Goal: Information Seeking & Learning: Learn about a topic

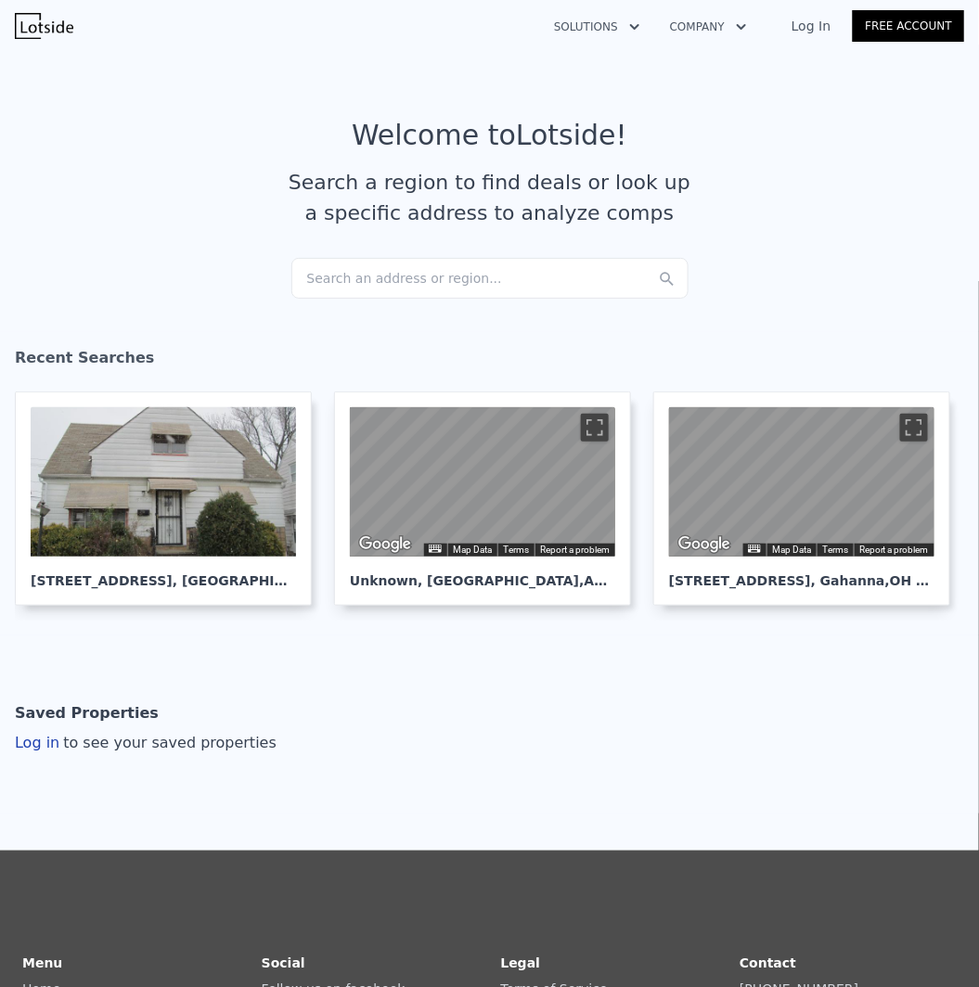
click at [478, 269] on div "Search an address or region..." at bounding box center [489, 278] width 397 height 41
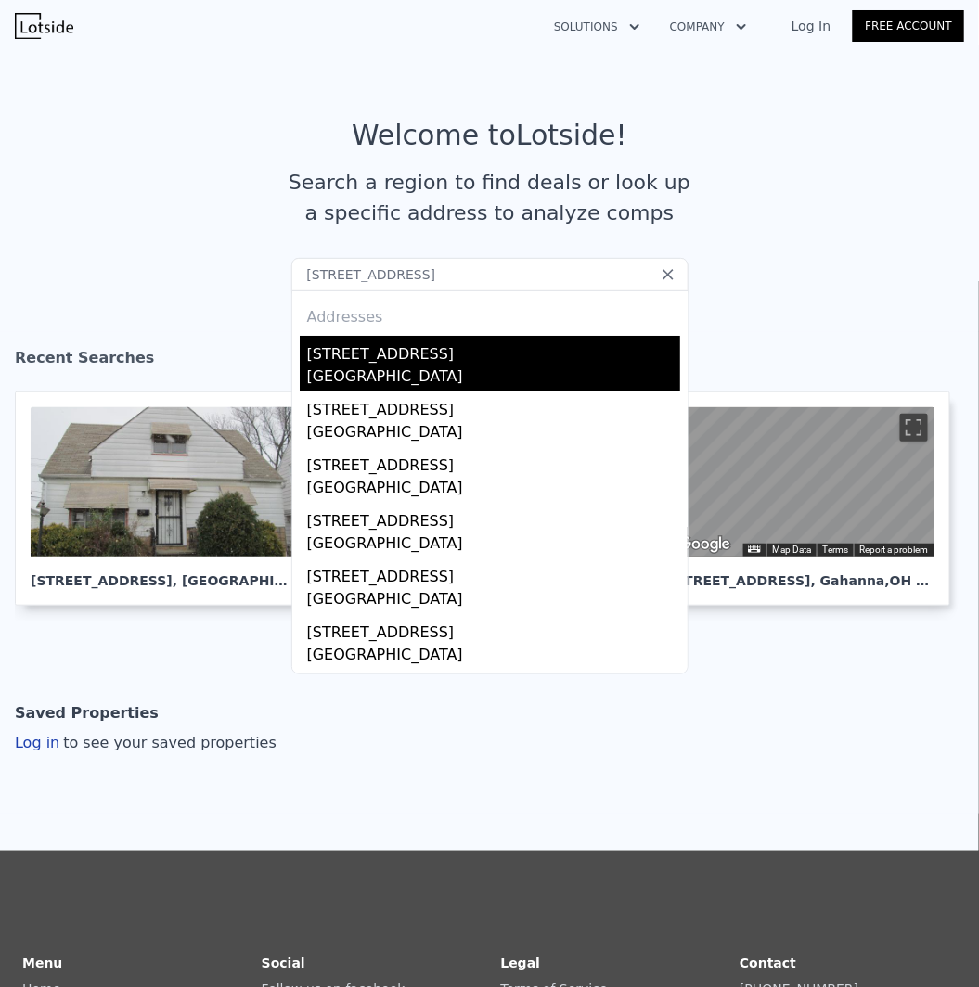
type input "[STREET_ADDRESS]"
click at [392, 357] on div "[STREET_ADDRESS]" at bounding box center [493, 351] width 373 height 30
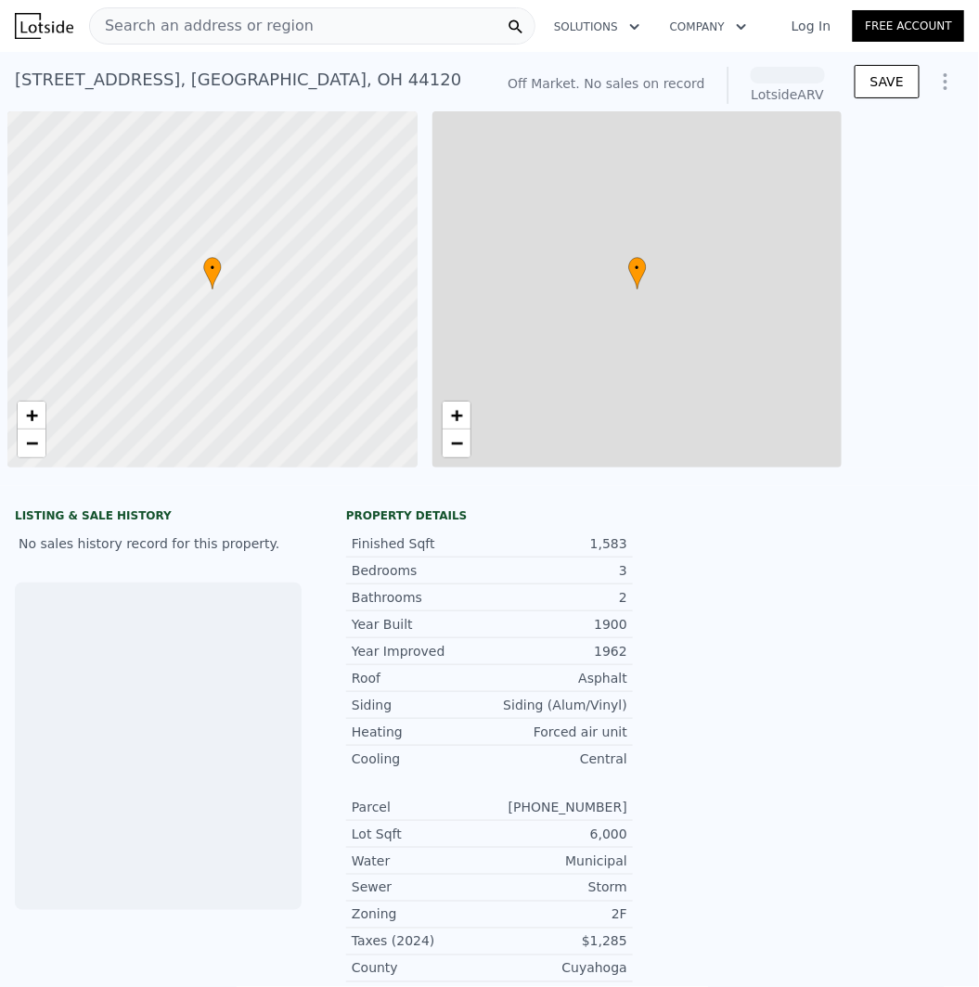
scroll to position [0, 6]
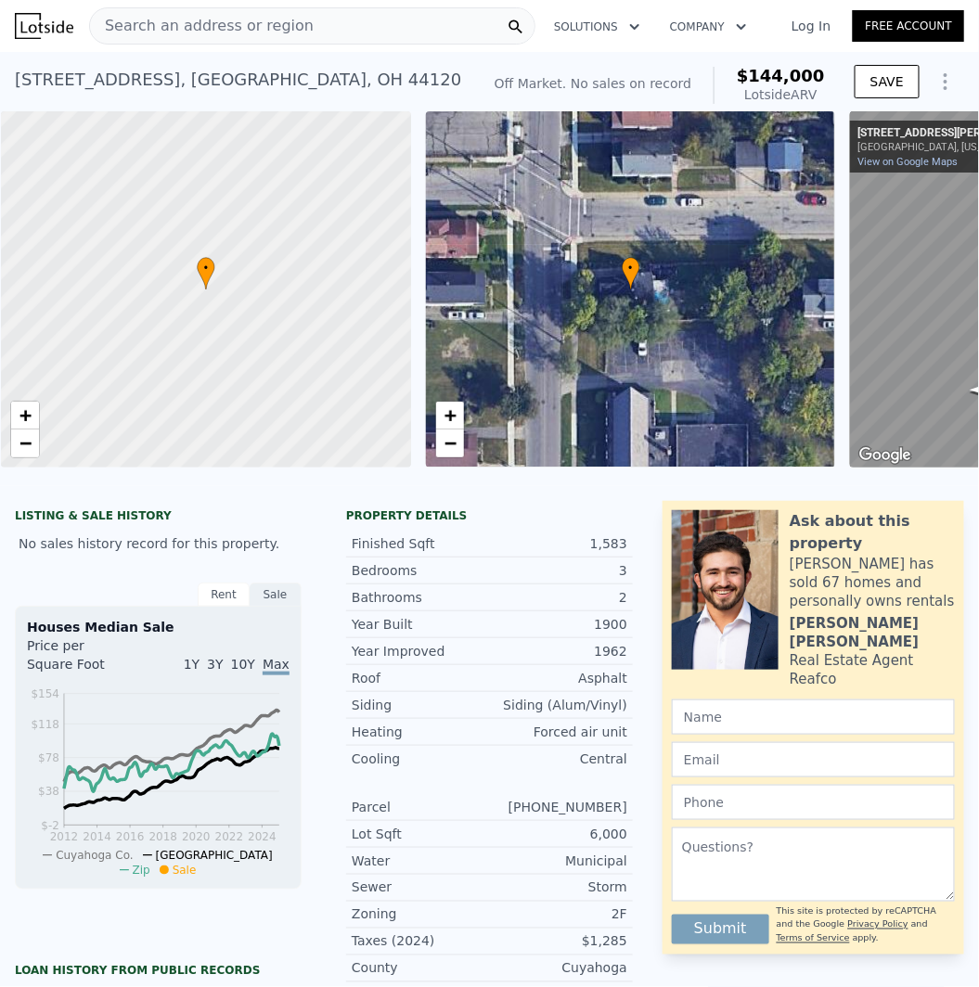
click at [279, 20] on span "Search an address or region" at bounding box center [202, 26] width 224 height 22
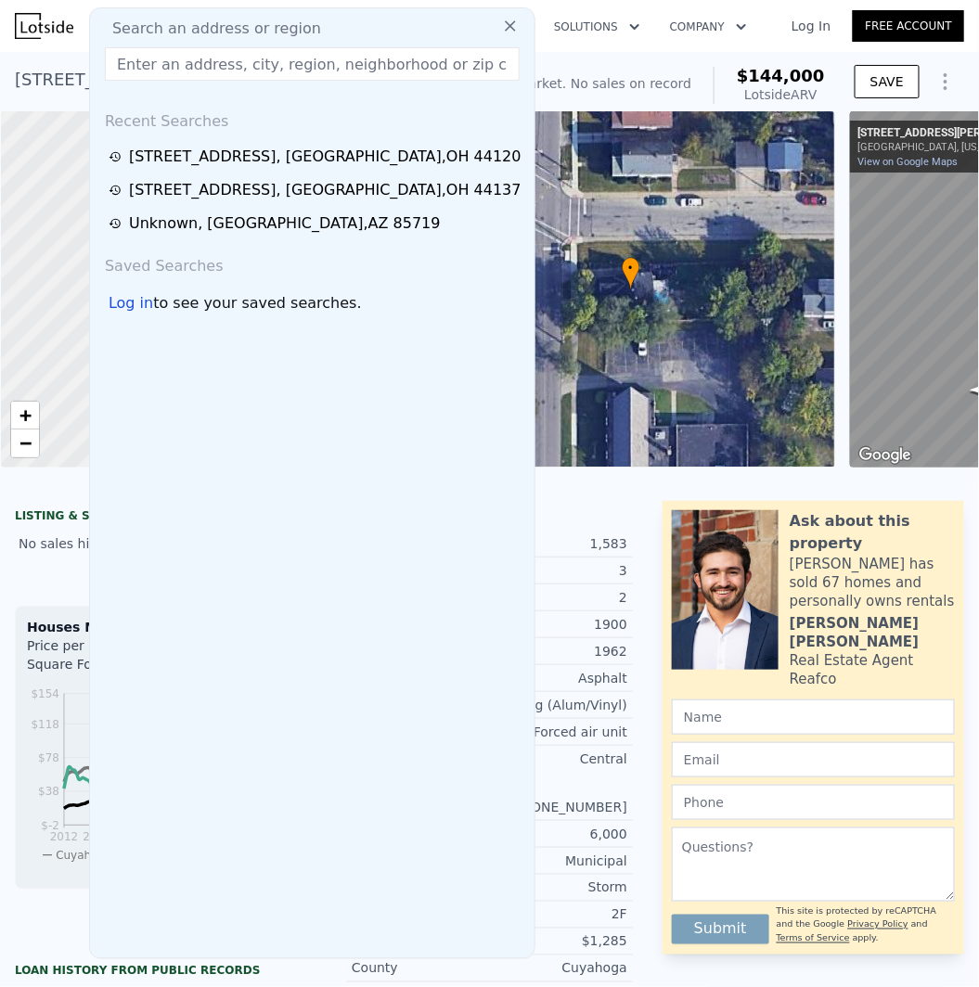
type input "[STREET_ADDRESS]"
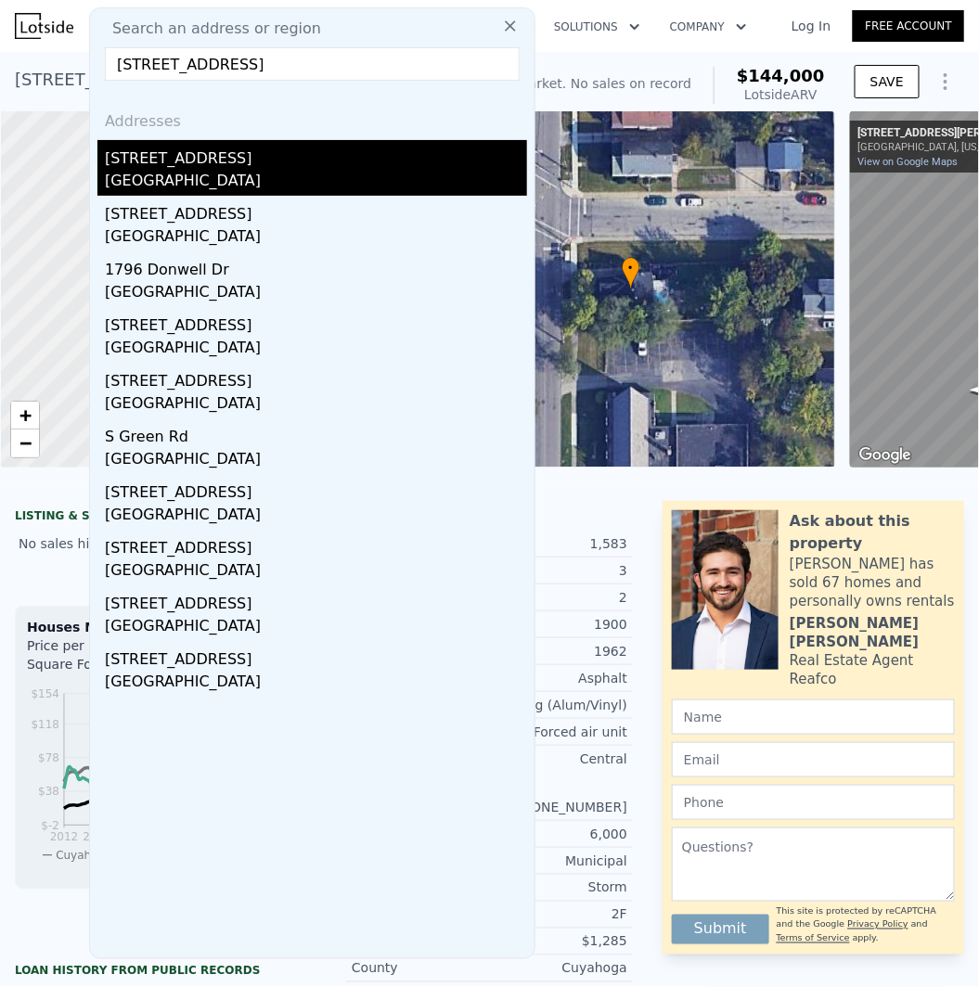
click at [189, 168] on div "[STREET_ADDRESS]" at bounding box center [316, 155] width 422 height 30
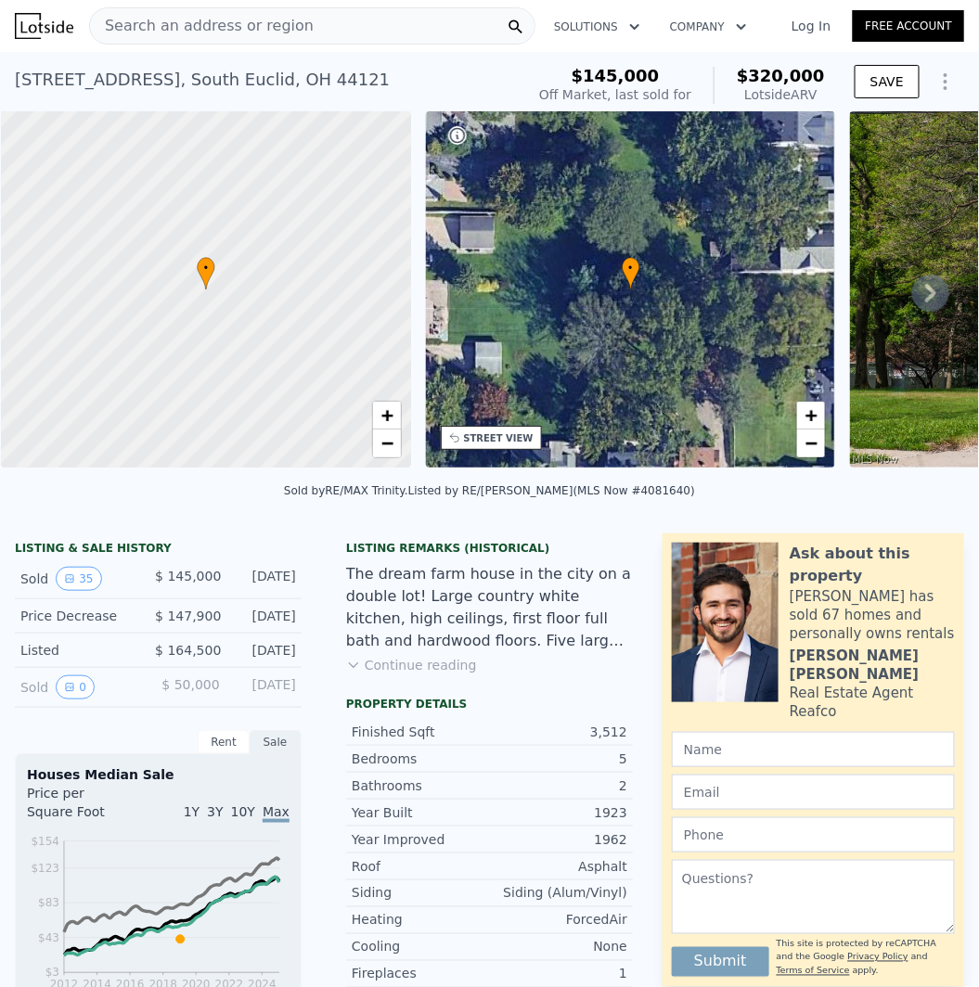
click at [370, 30] on div "Search an address or region" at bounding box center [312, 25] width 446 height 37
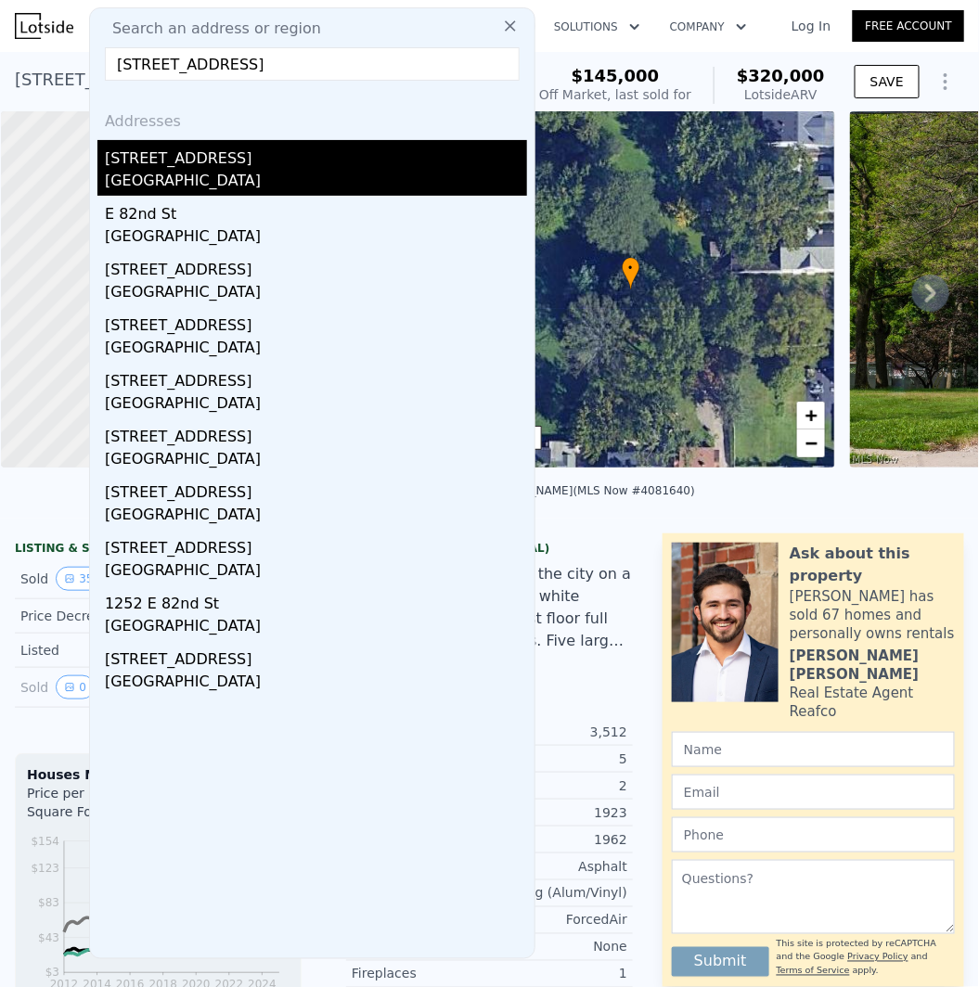
type input "[STREET_ADDRESS]"
click at [264, 145] on div "[STREET_ADDRESS]" at bounding box center [316, 155] width 422 height 30
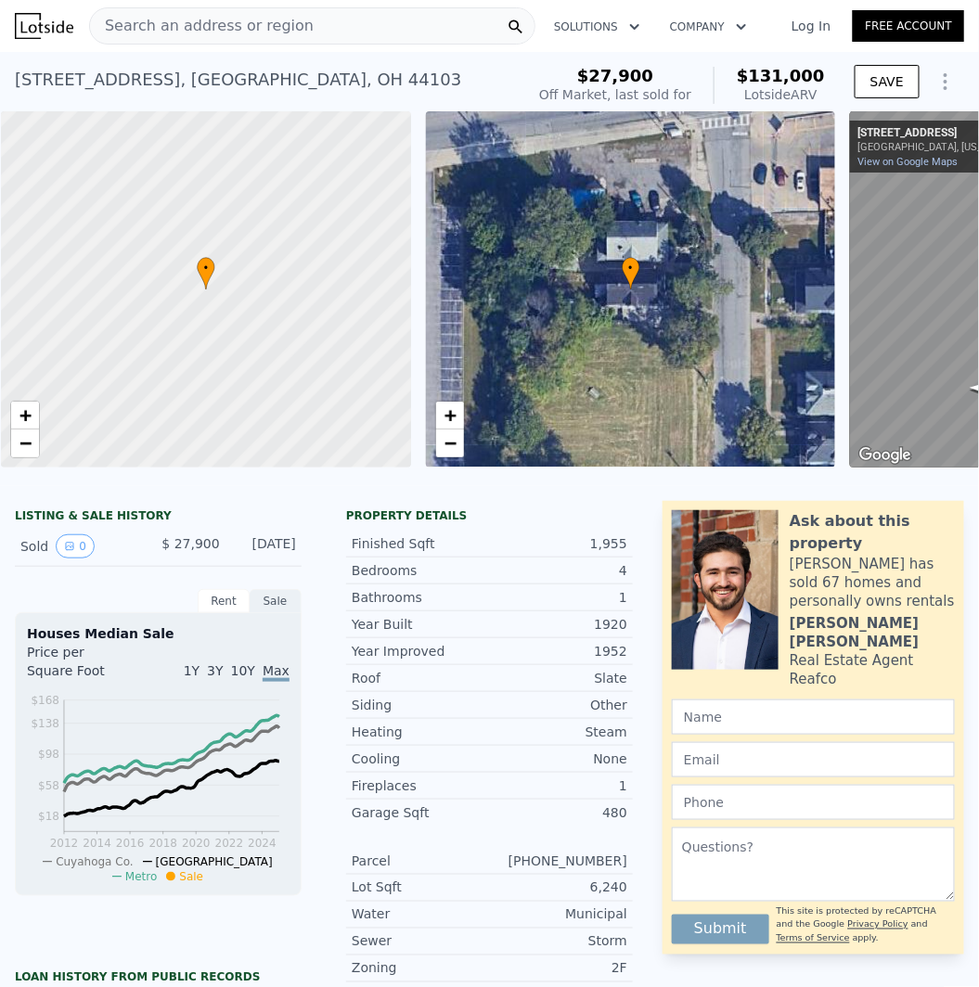
click at [359, 25] on div "Search an address or region" at bounding box center [312, 25] width 446 height 37
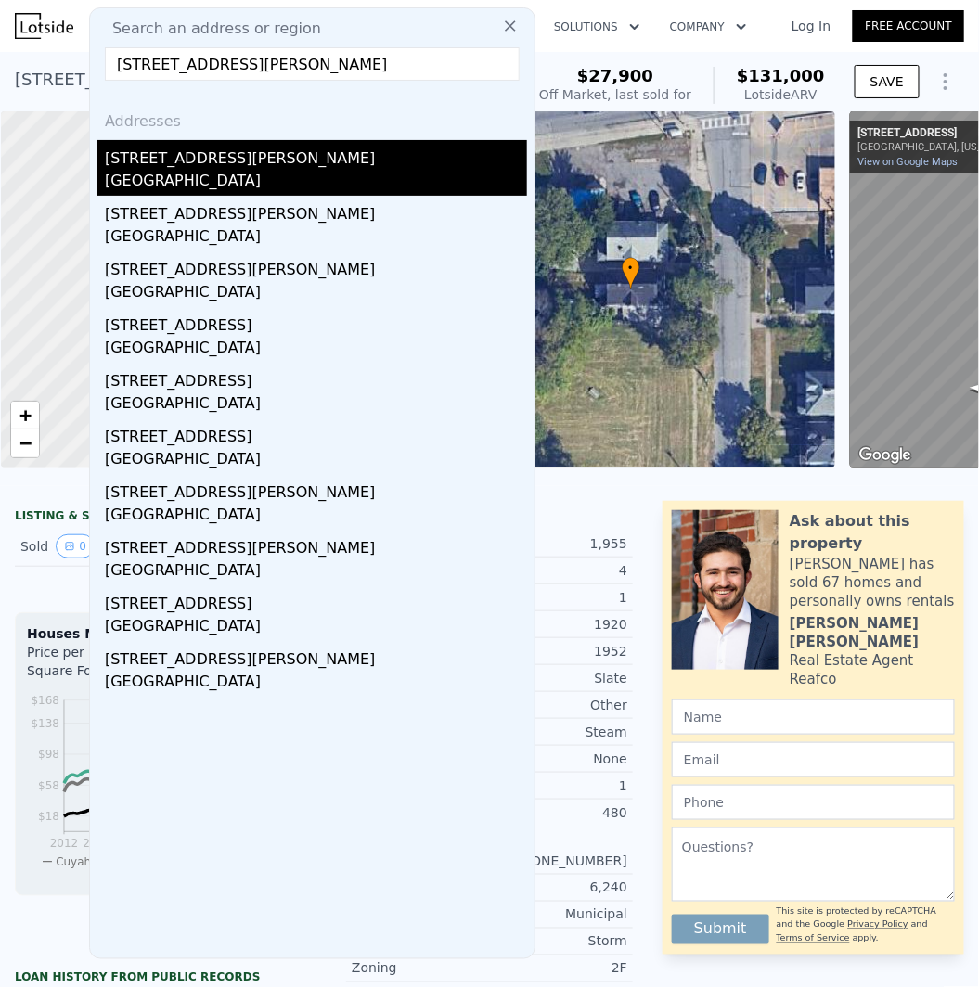
type input "[STREET_ADDRESS][PERSON_NAME]"
click at [170, 174] on div "[GEOGRAPHIC_DATA]" at bounding box center [316, 183] width 422 height 26
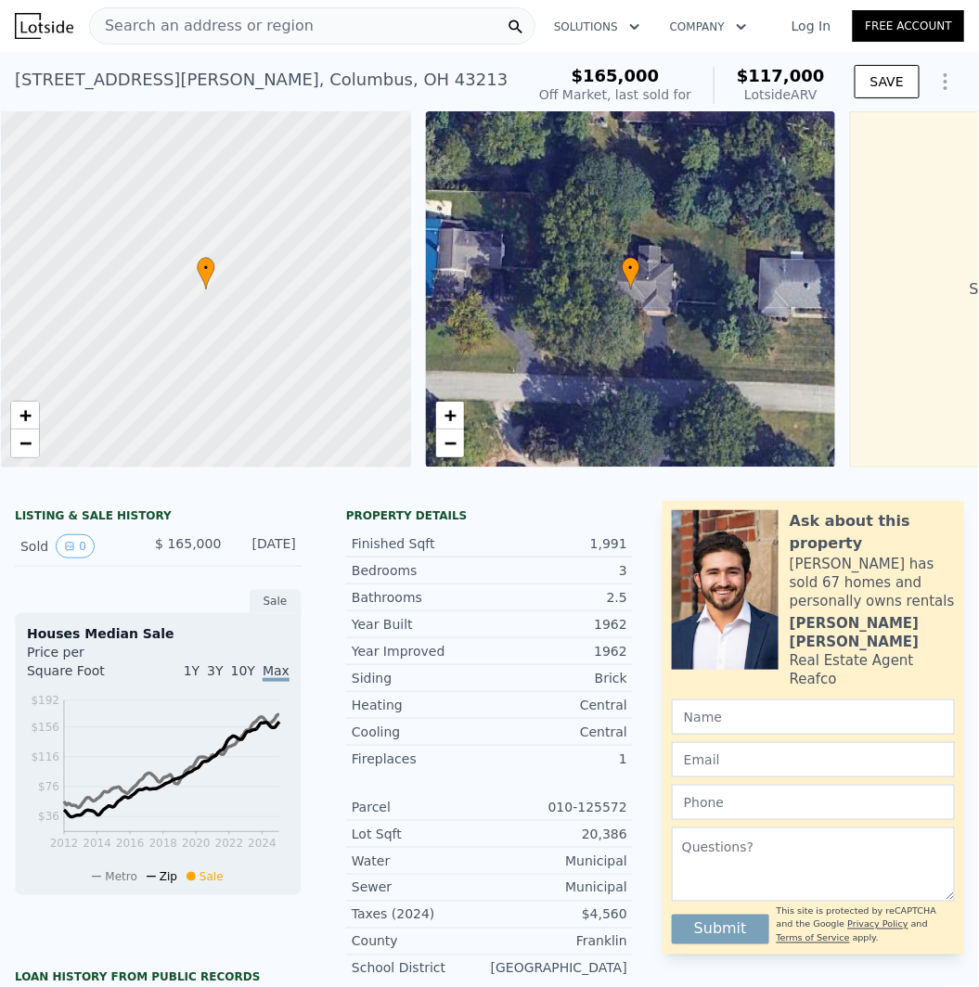
click at [228, 19] on span "Search an address or region" at bounding box center [202, 26] width 224 height 22
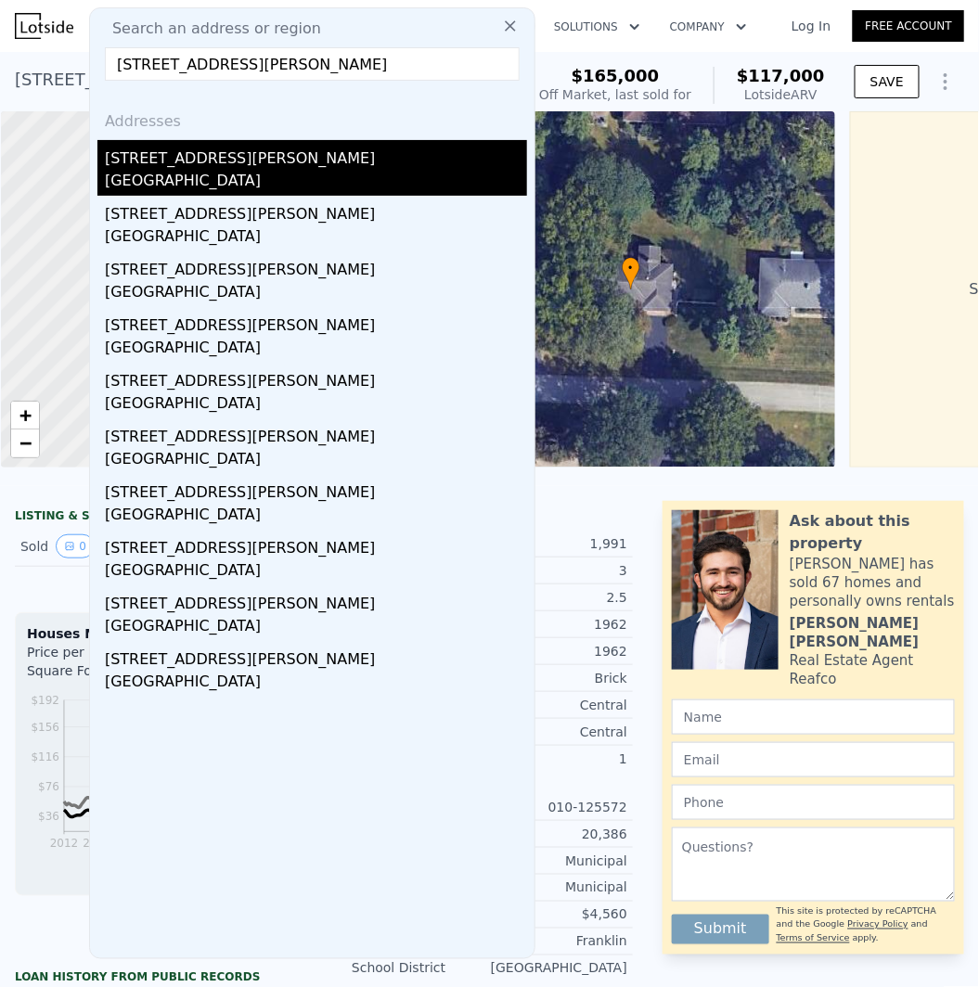
type input "[STREET_ADDRESS][PERSON_NAME]"
click at [188, 161] on div "[STREET_ADDRESS][PERSON_NAME]" at bounding box center [316, 155] width 422 height 30
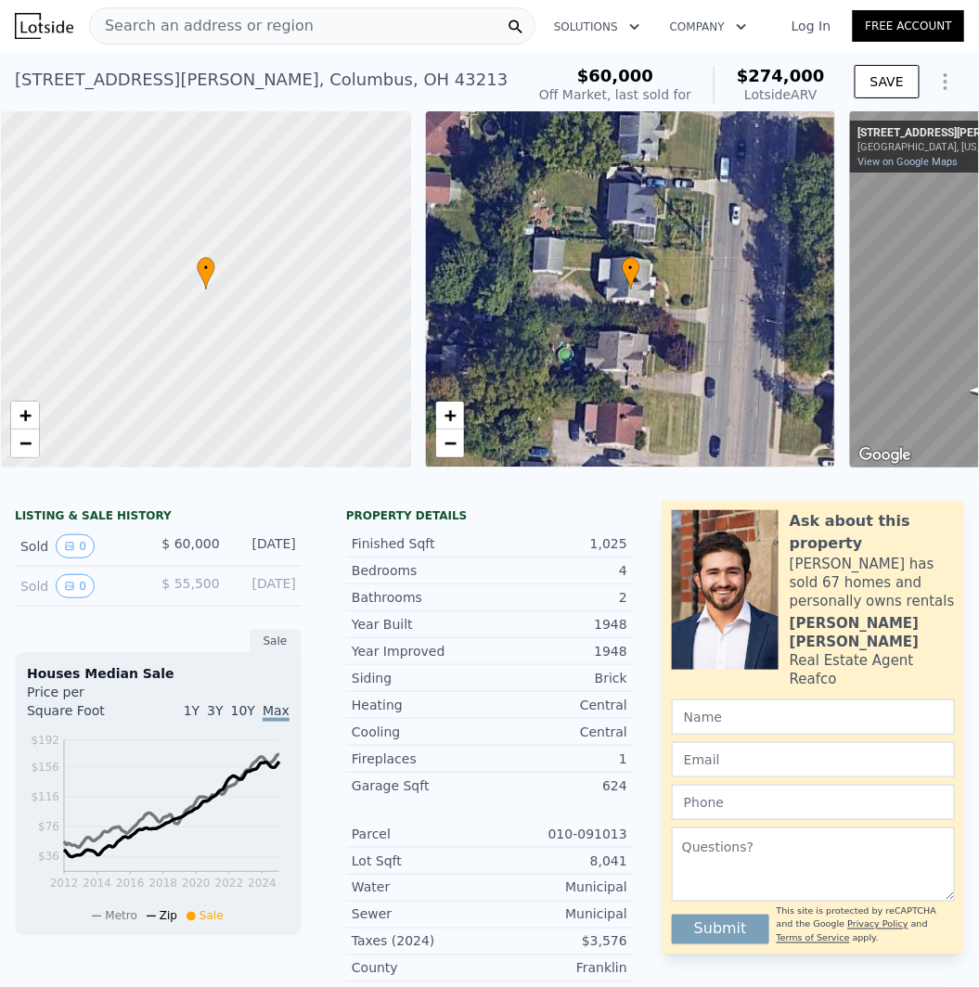
click at [353, 36] on div "Search an address or region" at bounding box center [312, 25] width 446 height 37
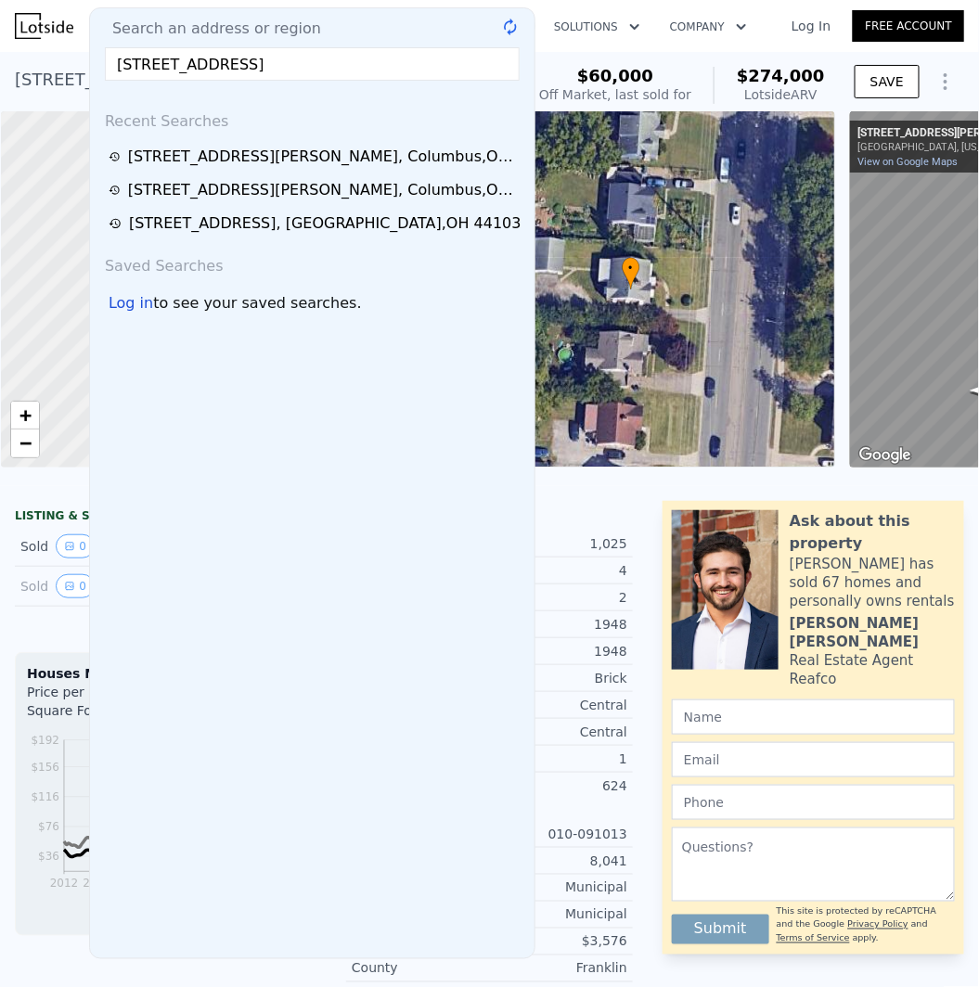
type input "[STREET_ADDRESS]"
click at [500, 24] on rect at bounding box center [510, 27] width 21 height 21
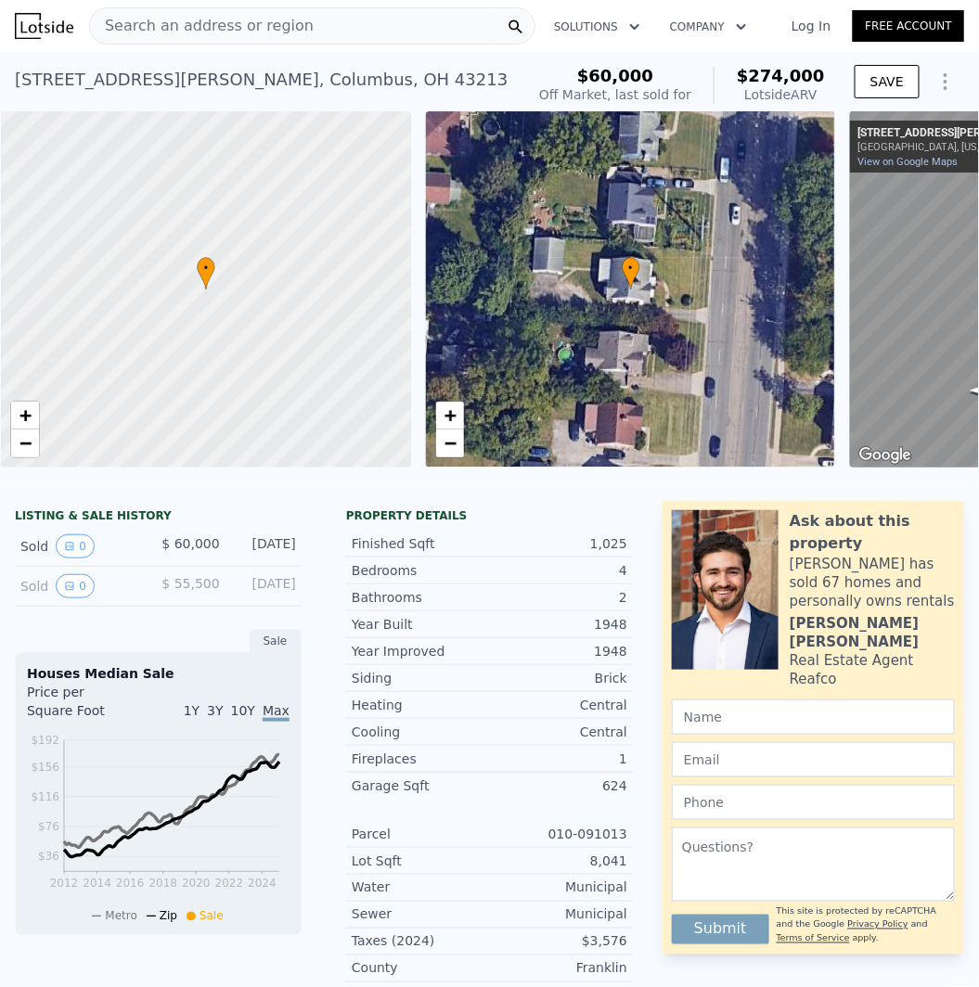
click at [438, 37] on div "Search an address or region" at bounding box center [312, 25] width 446 height 37
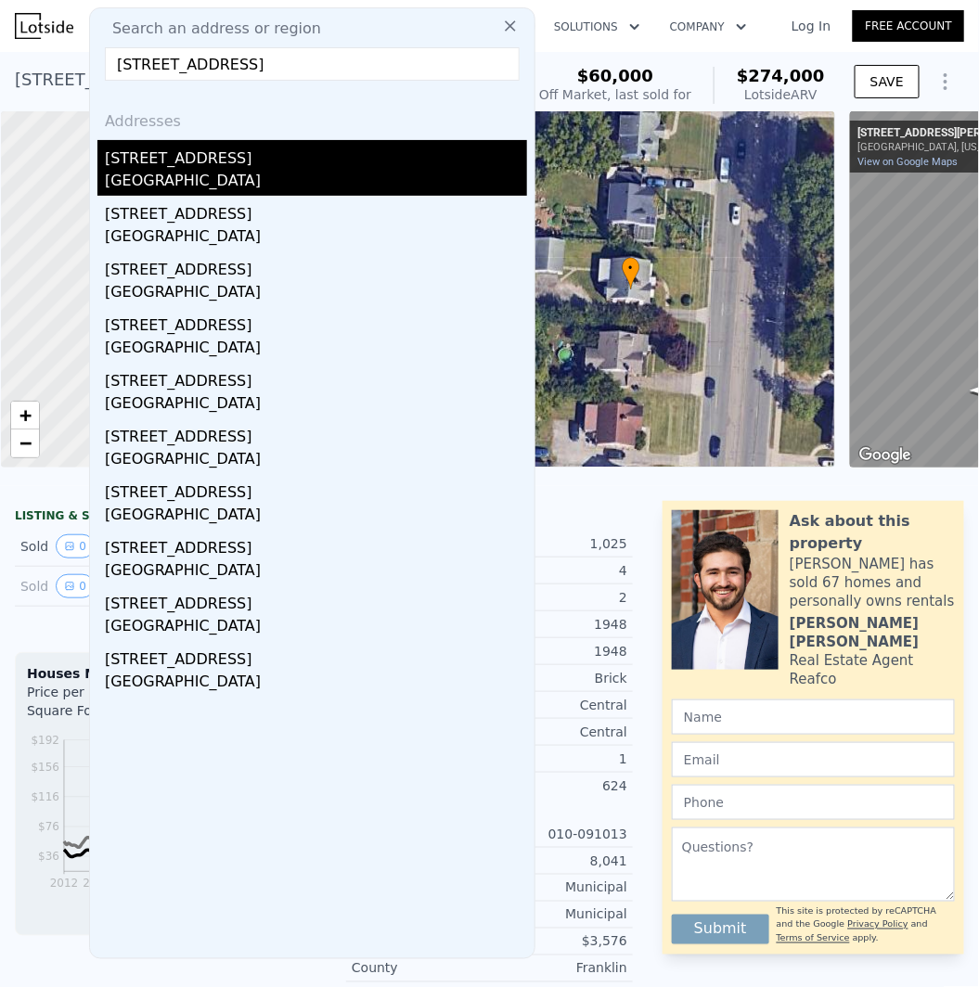
type input "[STREET_ADDRESS]"
click at [171, 158] on div "[STREET_ADDRESS]" at bounding box center [316, 155] width 422 height 30
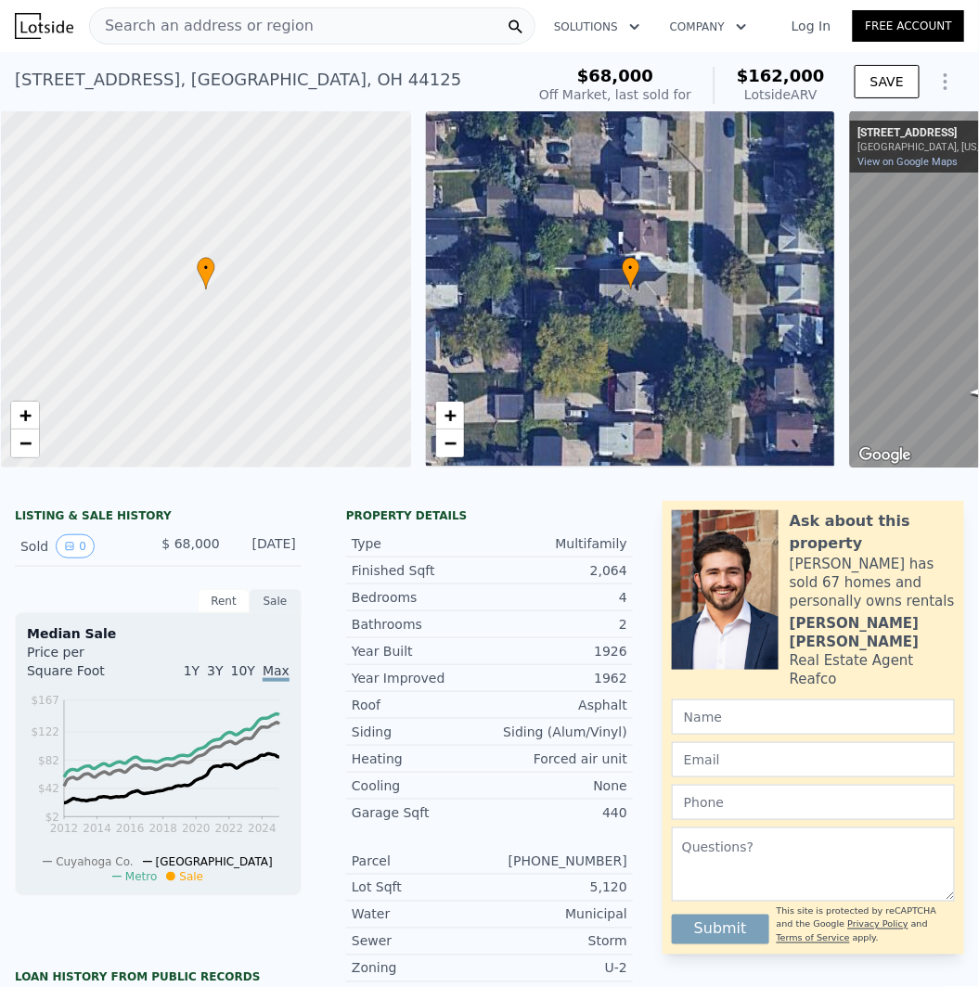
click at [327, 26] on div "Search an address or region" at bounding box center [312, 25] width 446 height 37
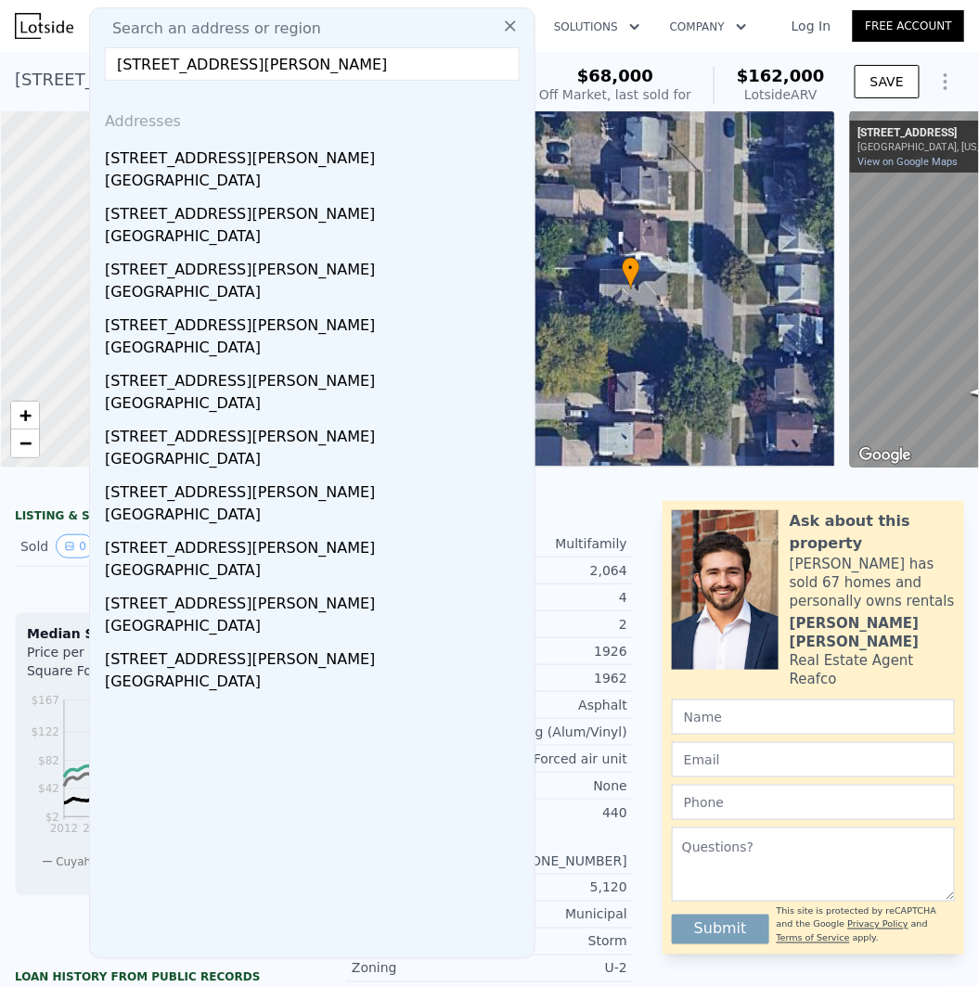
type input "[STREET_ADDRESS][PERSON_NAME]"
click at [199, 172] on div "[GEOGRAPHIC_DATA]" at bounding box center [316, 183] width 422 height 26
